Goal: Task Accomplishment & Management: Use online tool/utility

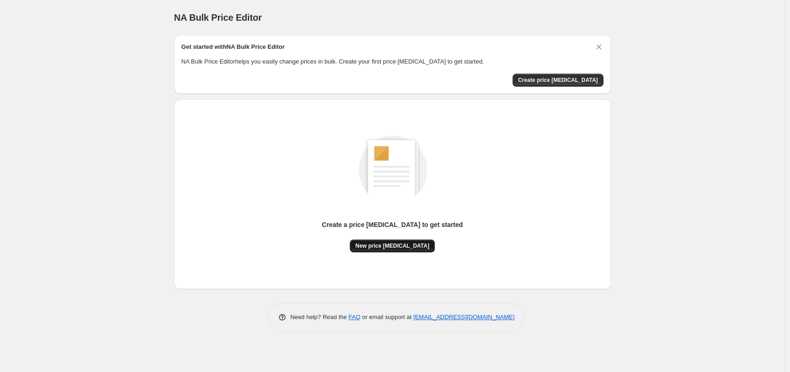
drag, startPoint x: 411, startPoint y: 254, endPoint x: 402, endPoint y: 248, distance: 10.6
click at [410, 252] on div "Create a price [MEDICAL_DATA] to get started New price [MEDICAL_DATA]" at bounding box center [393, 194] width 422 height 175
click at [400, 247] on span "New price [MEDICAL_DATA]" at bounding box center [392, 245] width 74 height 7
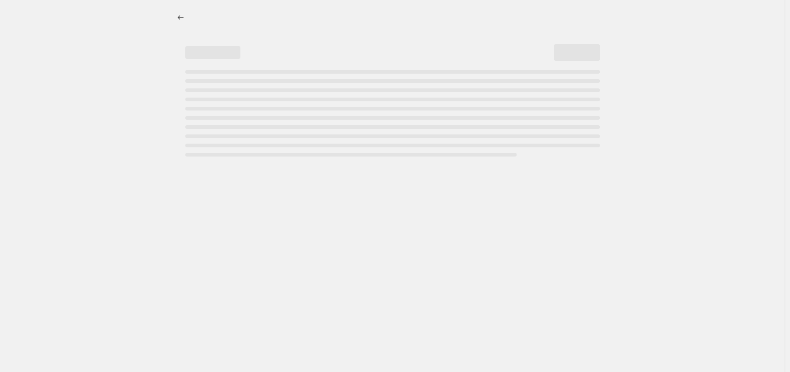
select select "percentage"
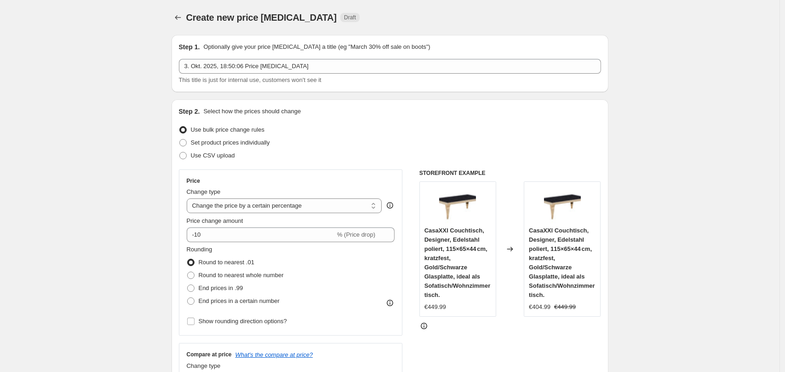
scroll to position [142, 0]
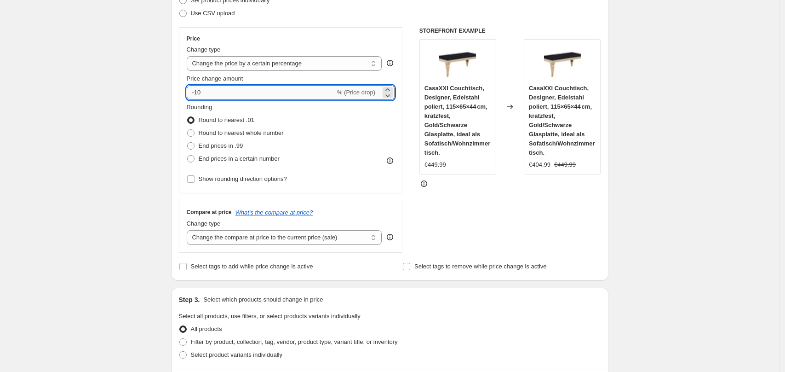
click at [253, 96] on input "-10" at bounding box center [261, 92] width 149 height 15
type input "-1"
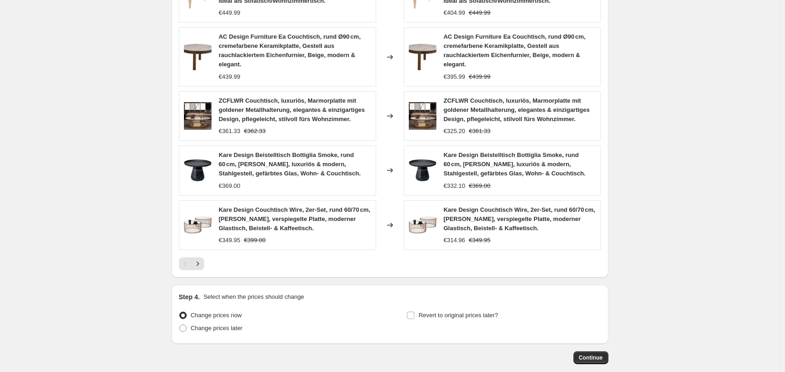
scroll to position [621, 0]
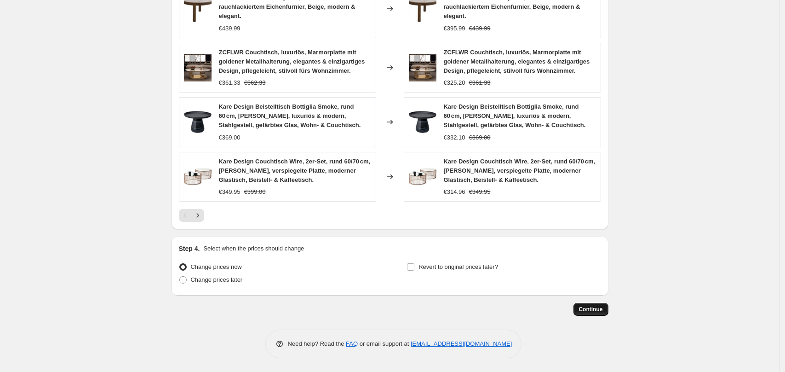
type input "-35"
click at [602, 314] on button "Continue" at bounding box center [590, 309] width 35 height 13
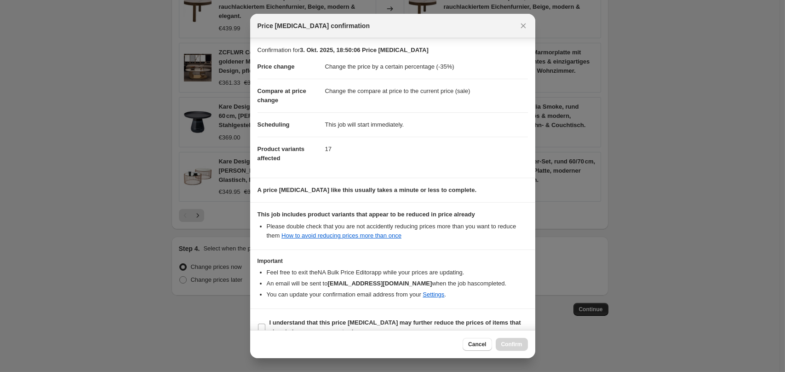
scroll to position [18, 0]
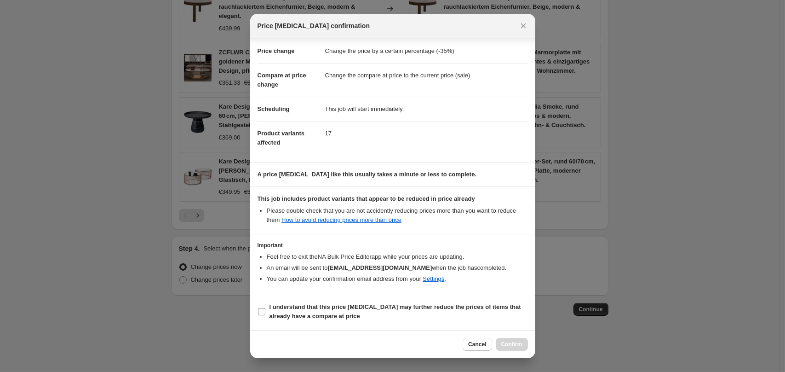
drag, startPoint x: 286, startPoint y: 301, endPoint x: 337, endPoint y: 307, distance: 52.3
click at [286, 302] on label "I understand that this price [MEDICAL_DATA] may further reduce the prices of it…" at bounding box center [392, 311] width 270 height 22
click at [265, 308] on input "I understand that this price [MEDICAL_DATA] may further reduce the prices of it…" at bounding box center [261, 311] width 7 height 7
checkbox input "true"
click at [514, 343] on span "Confirm" at bounding box center [511, 343] width 21 height 7
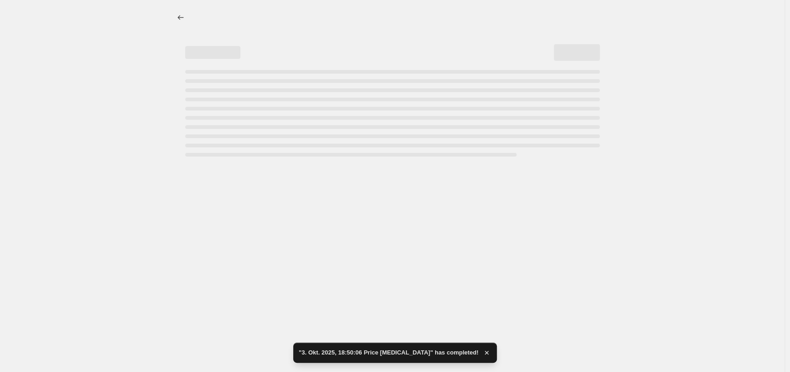
select select "percentage"
